Goal: Transaction & Acquisition: Book appointment/travel/reservation

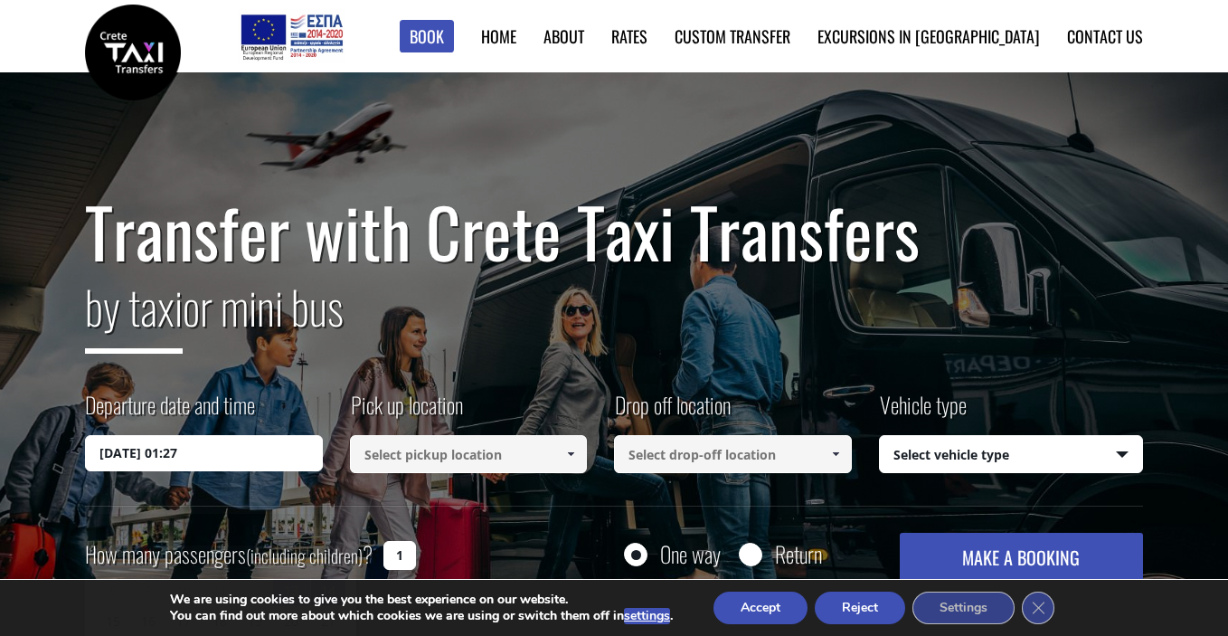
click at [251, 438] on input "14/09/2025 01:27" at bounding box center [204, 453] width 238 height 36
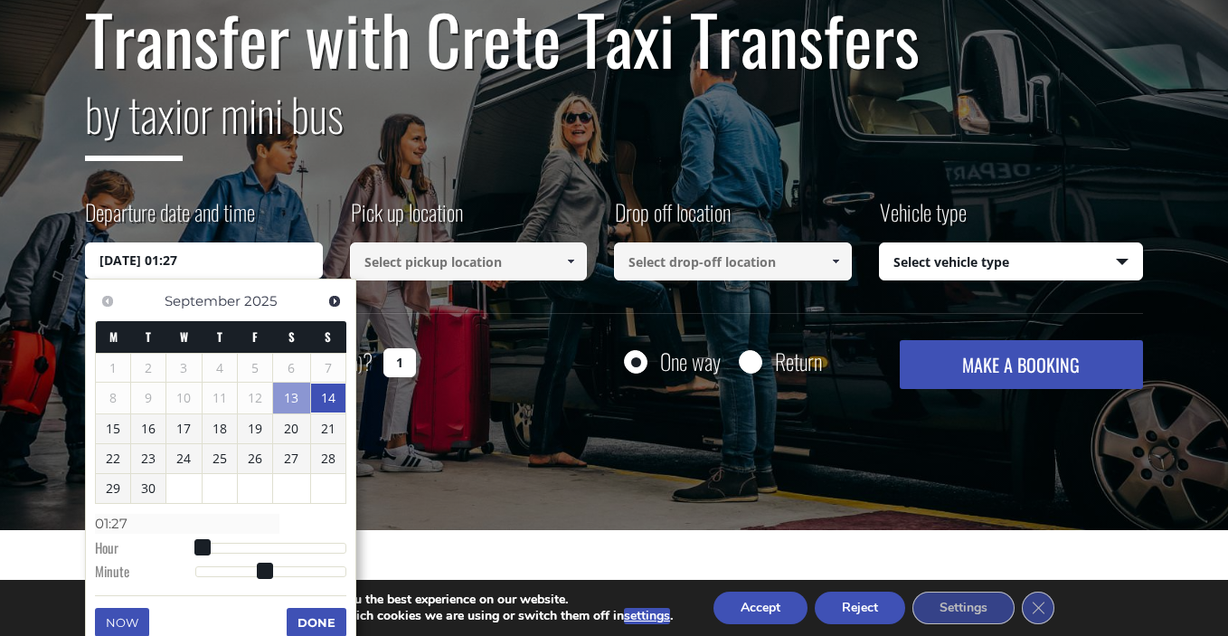
scroll to position [206, 0]
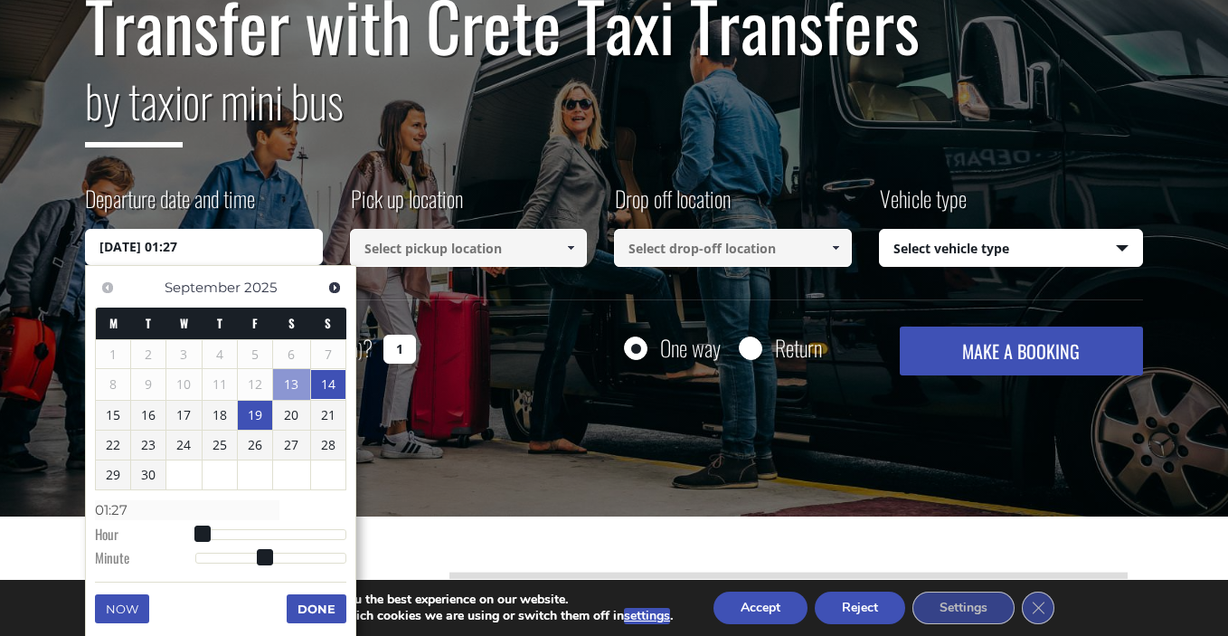
click at [264, 420] on link "19" at bounding box center [255, 415] width 34 height 29
type input "19/09/2025 00:00"
click at [450, 231] on input at bounding box center [469, 248] width 238 height 38
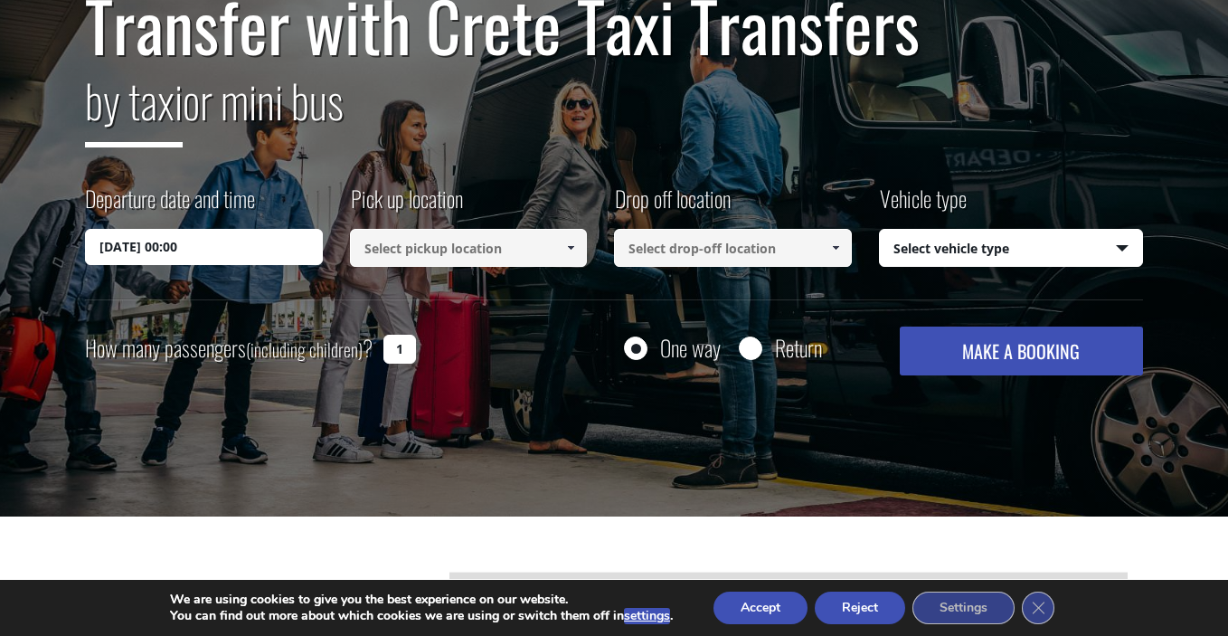
click at [557, 240] on link at bounding box center [571, 248] width 30 height 38
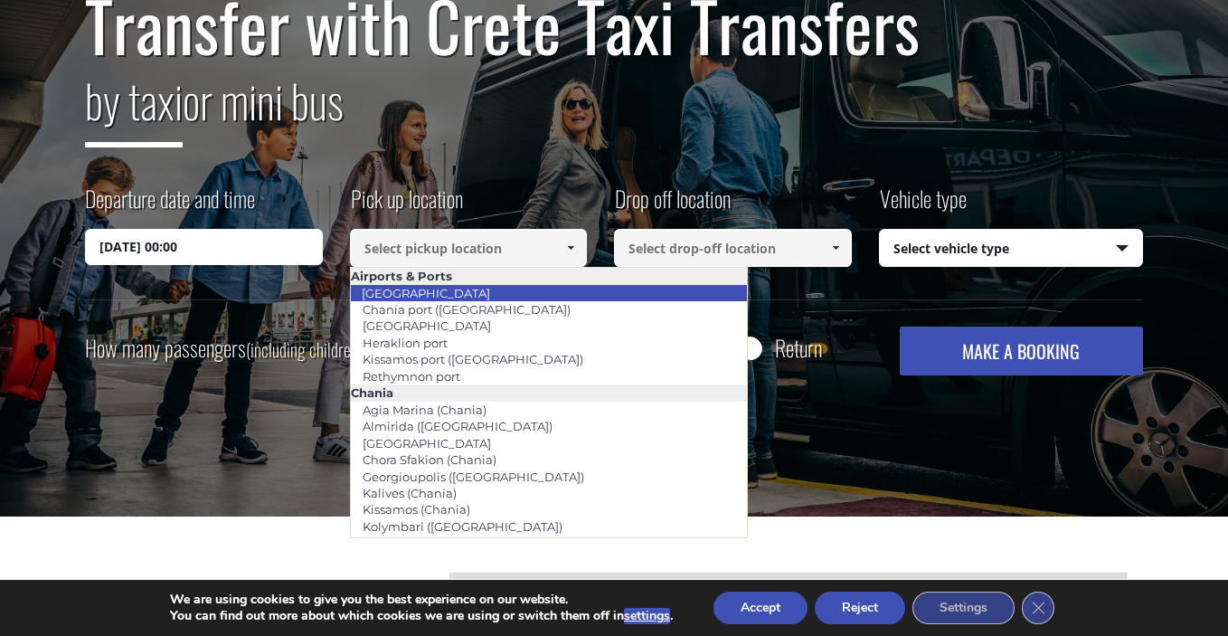
click at [539, 295] on li "[GEOGRAPHIC_DATA]" at bounding box center [549, 293] width 397 height 16
type input "[GEOGRAPHIC_DATA]"
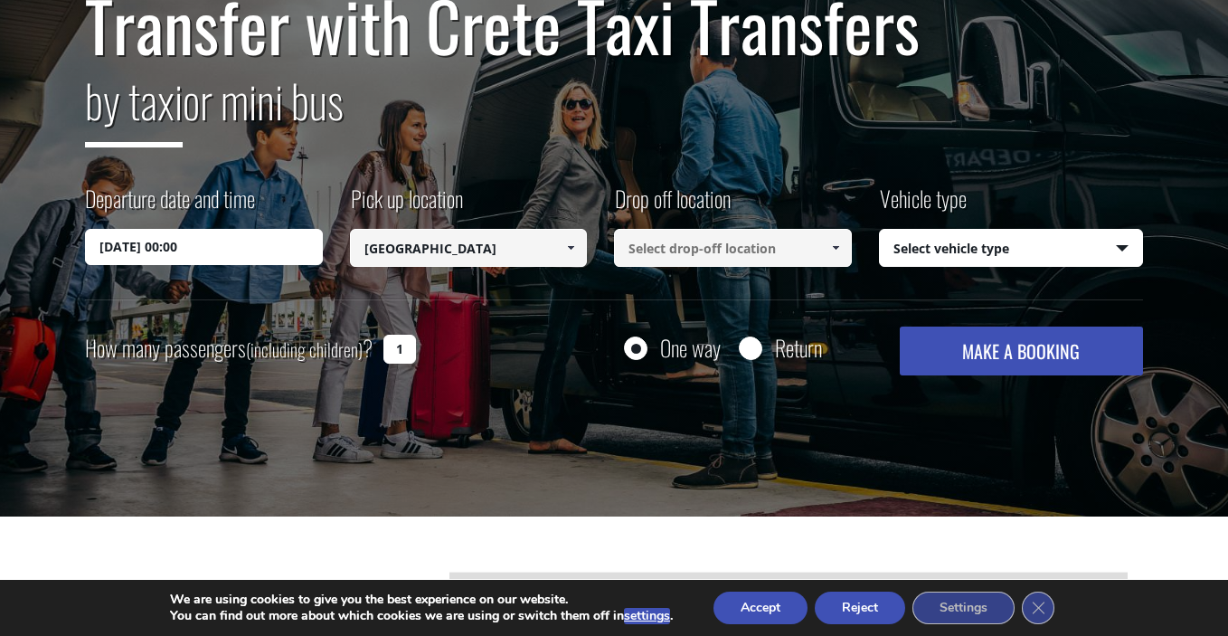
click at [651, 261] on input at bounding box center [733, 248] width 238 height 38
click at [840, 240] on link at bounding box center [835, 248] width 30 height 38
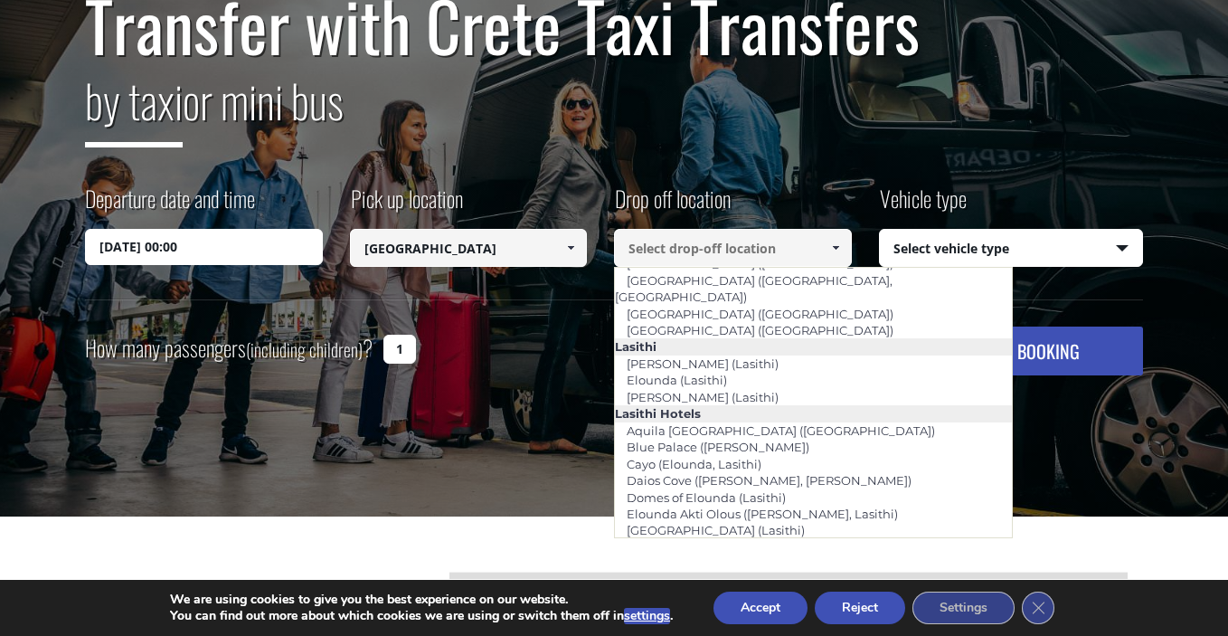
scroll to position [2447, 0]
type input "[GEOGRAPHIC_DATA]"
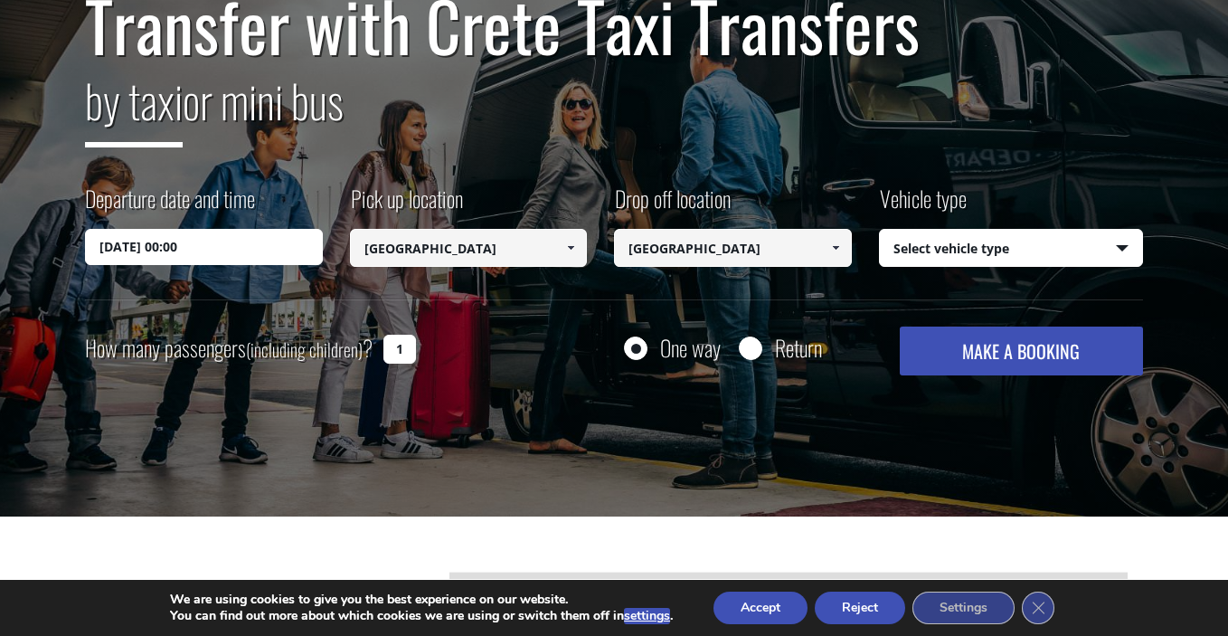
click at [971, 257] on select "Select vehicle type Taxi (4 passengers) Mercedes E Class Mini Van (7 passengers…" at bounding box center [1011, 249] width 263 height 38
select select "540"
click at [1025, 355] on button "MAKE A BOOKING" at bounding box center [1021, 351] width 243 height 49
click at [978, 352] on button "MAKE A BOOKING" at bounding box center [1021, 351] width 243 height 49
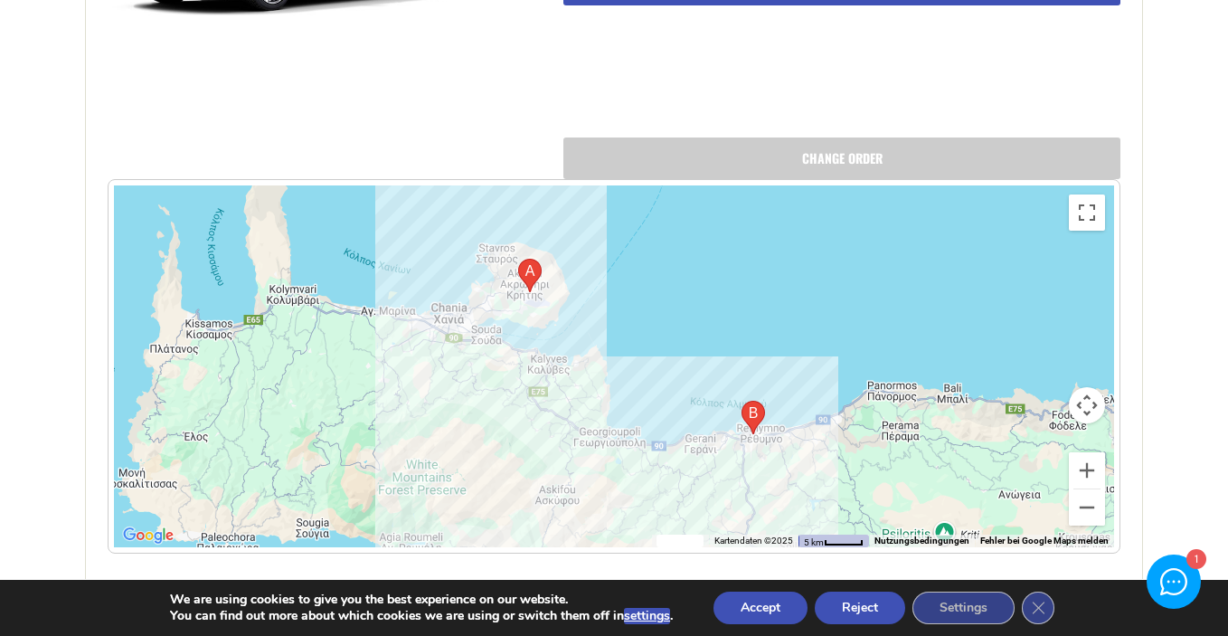
scroll to position [1138, 0]
